Goal: Find specific page/section: Find specific page/section

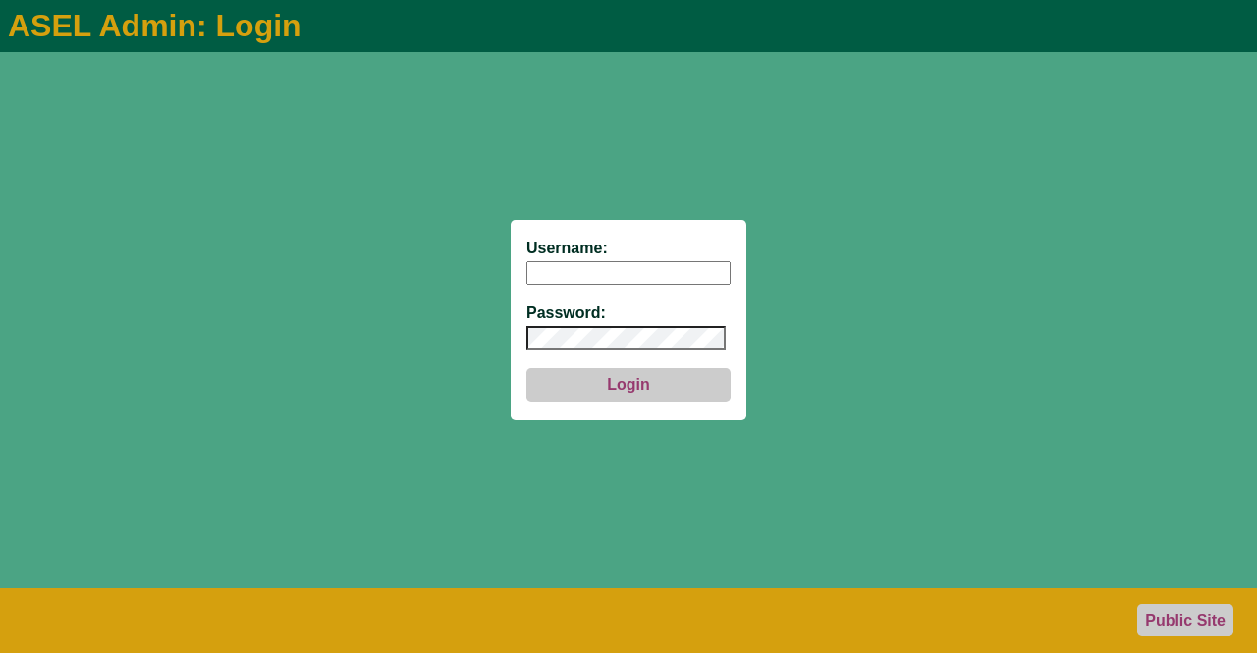
type input "aseladmin"
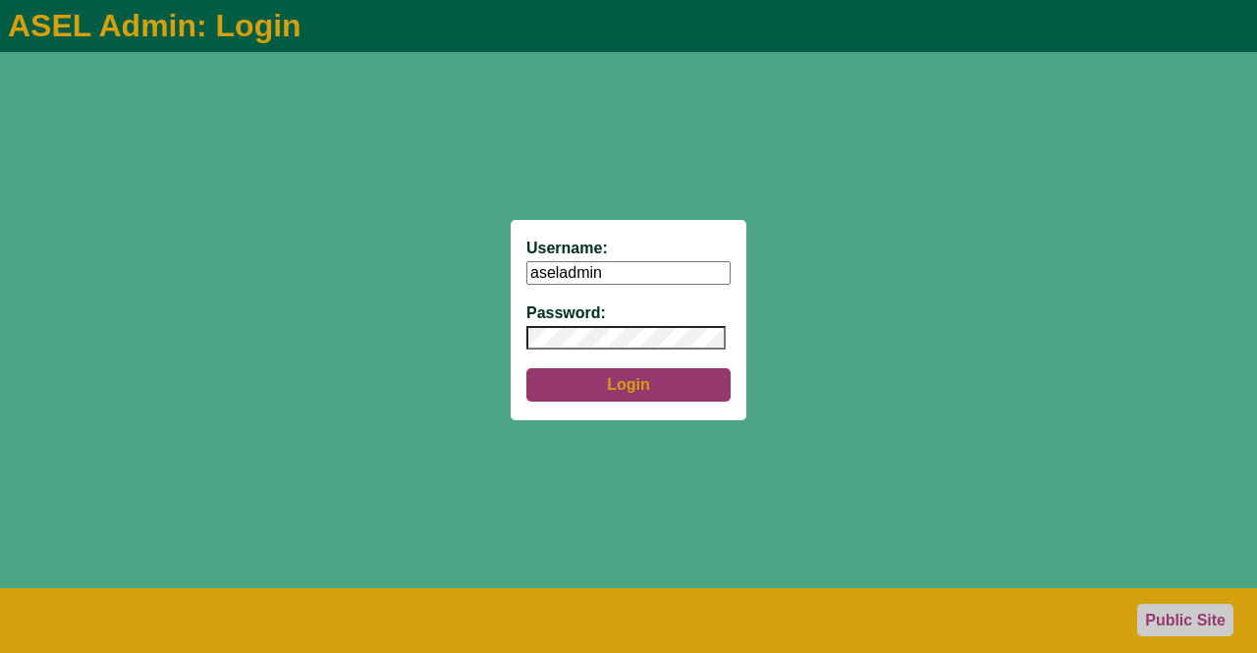
click at [623, 389] on button "Login" at bounding box center [628, 384] width 204 height 33
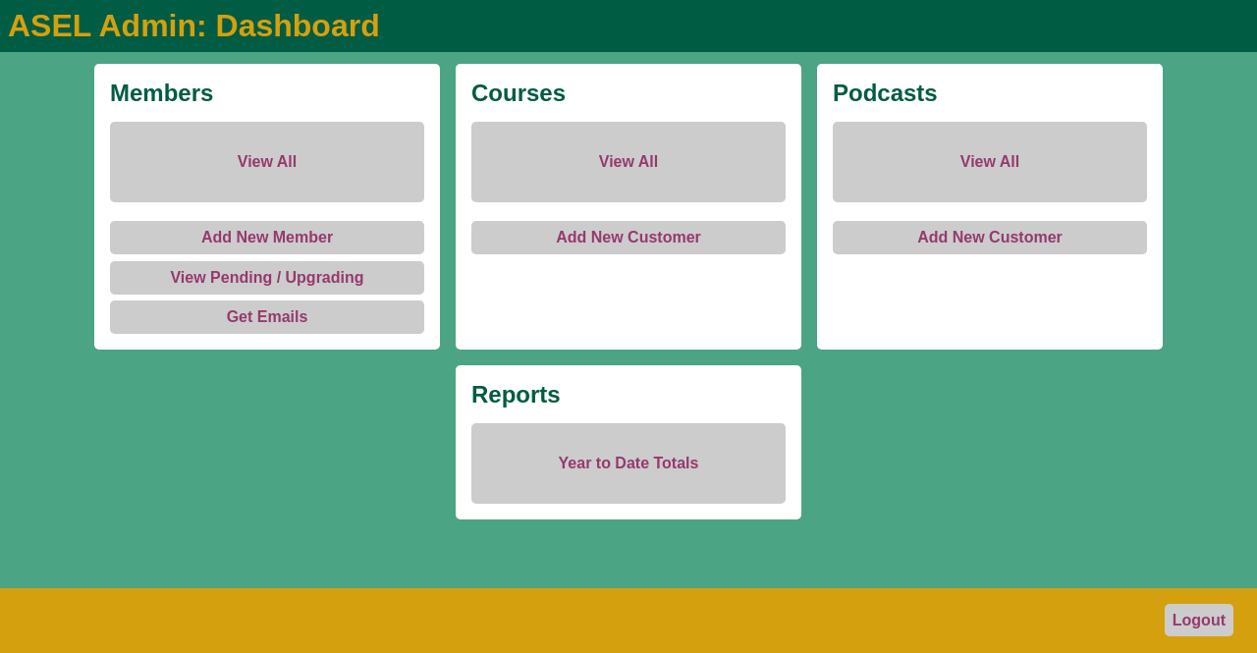
click at [262, 153] on link "View All" at bounding box center [267, 162] width 314 height 81
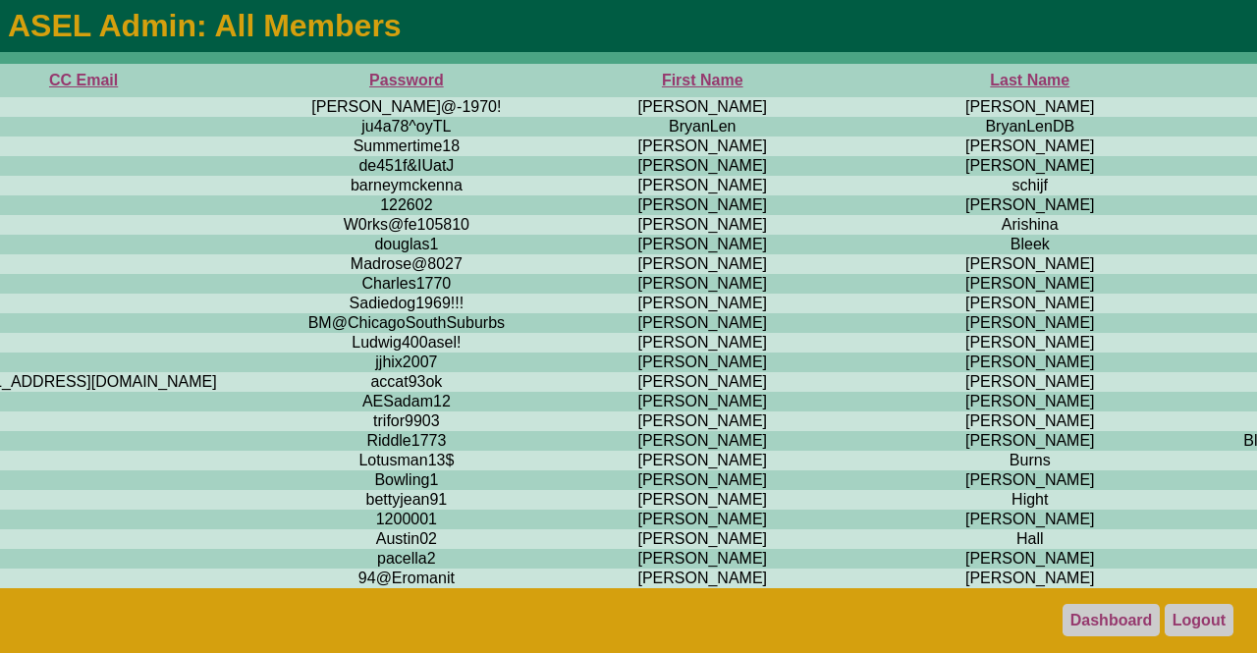
scroll to position [0, 932]
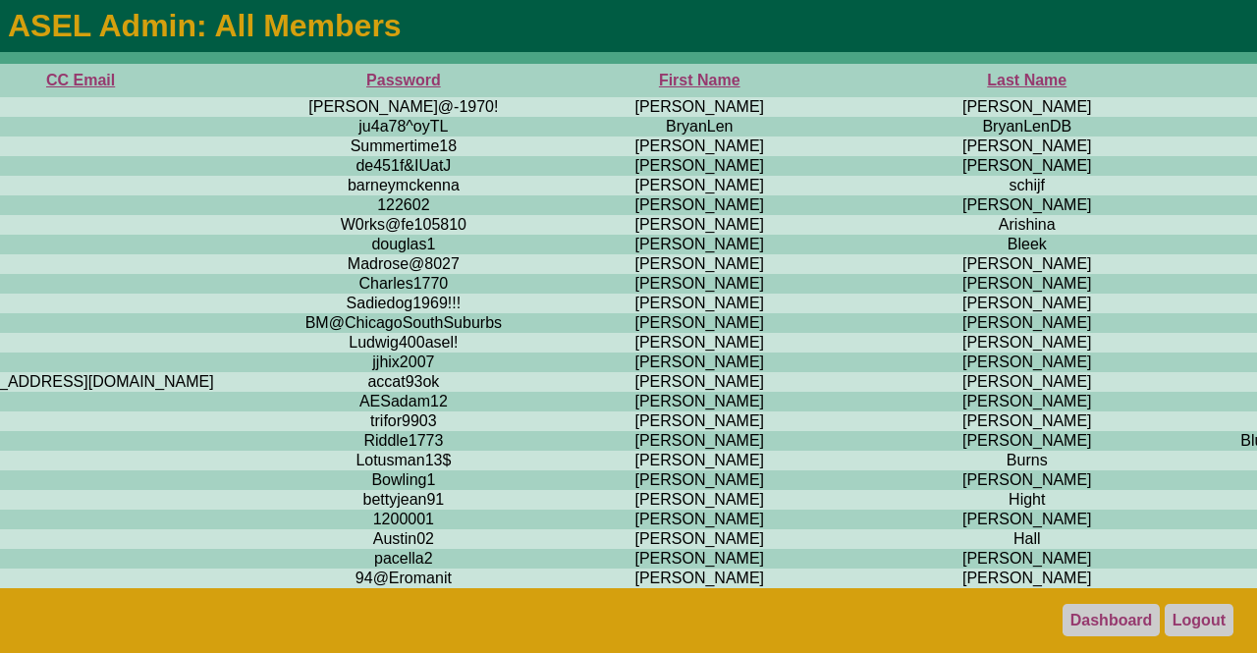
click at [525, 82] on th "First Name" at bounding box center [699, 80] width 348 height 33
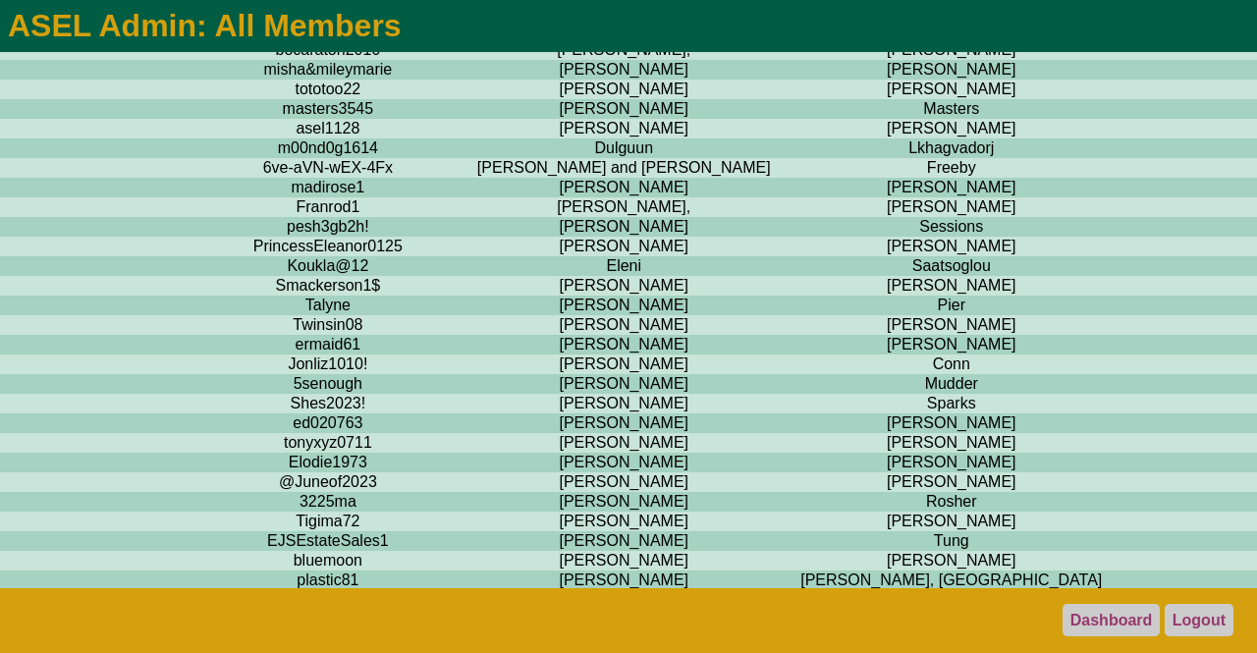
scroll to position [4690, 1008]
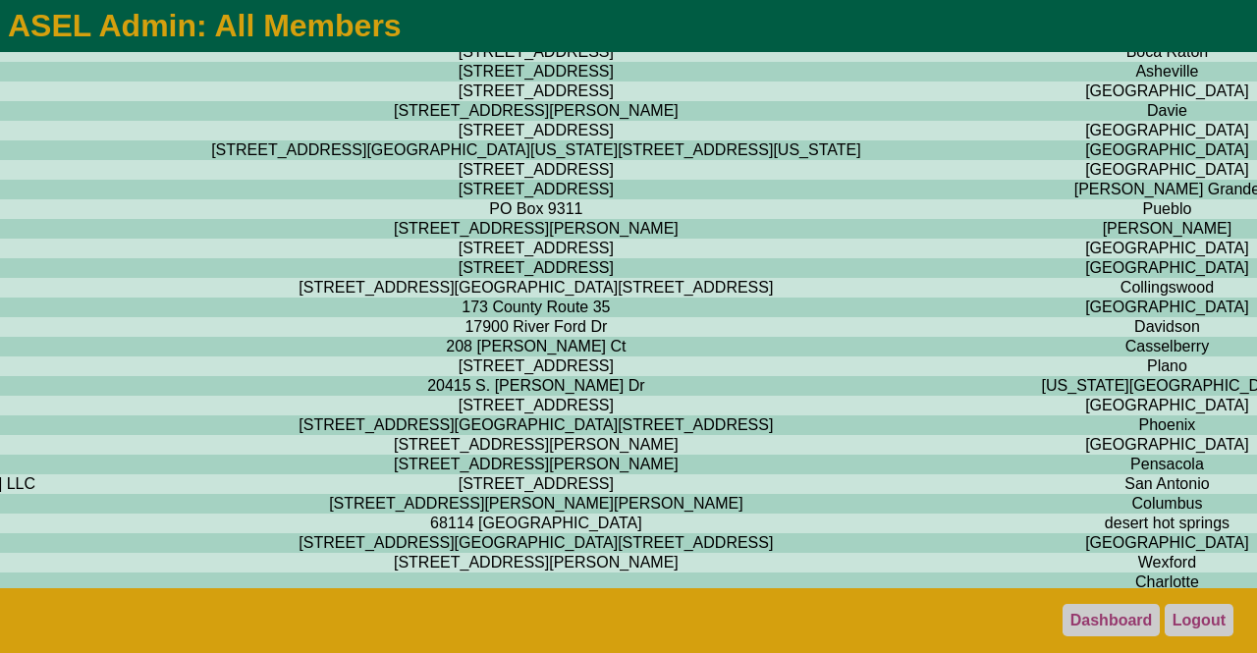
scroll to position [4690, 3555]
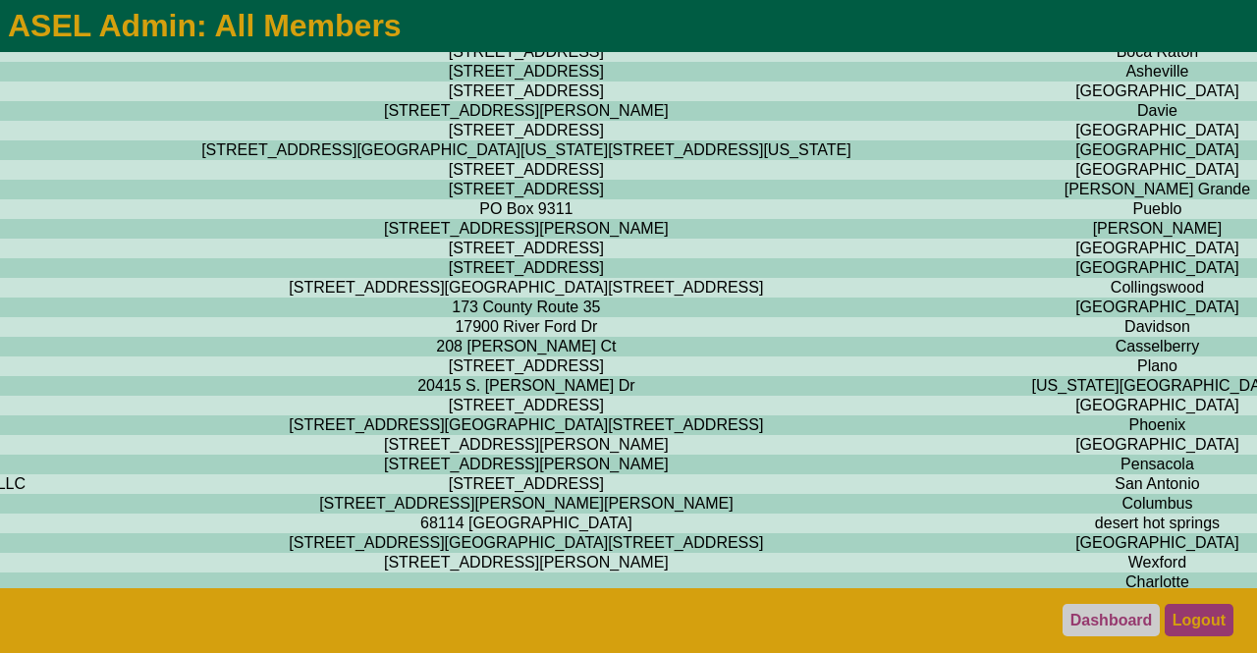
click at [1191, 616] on link "Logout" at bounding box center [1199, 620] width 69 height 32
